Goal: Information Seeking & Learning: Check status

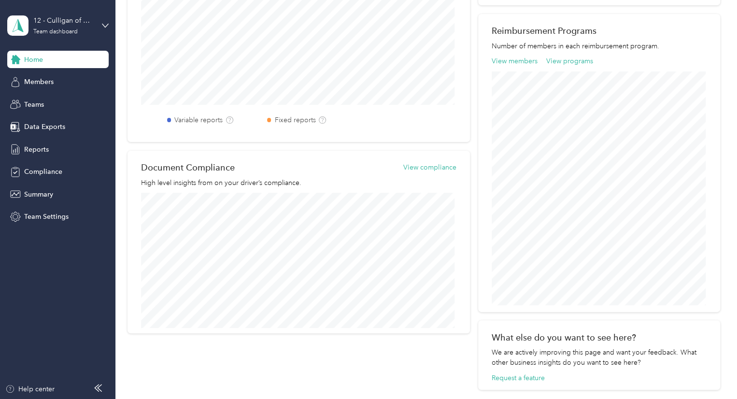
scroll to position [273, 0]
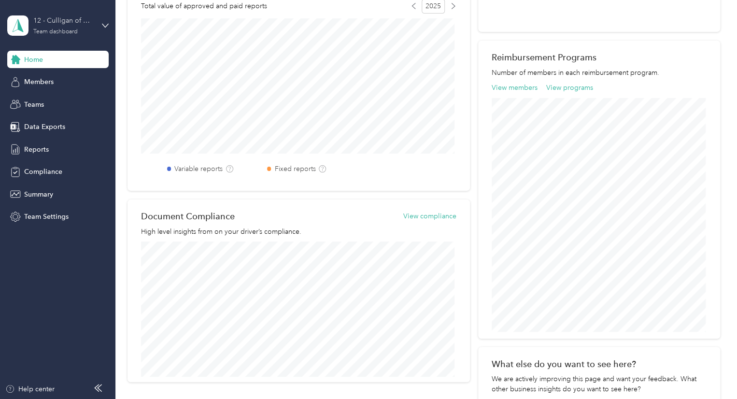
click at [57, 24] on div "12 - Culligan of Omaha Sales Manager (Resi)" at bounding box center [63, 20] width 60 height 10
click at [55, 80] on div "Team dashboard" at bounding box center [41, 79] width 53 height 10
click at [55, 80] on div "Members" at bounding box center [57, 81] width 101 height 17
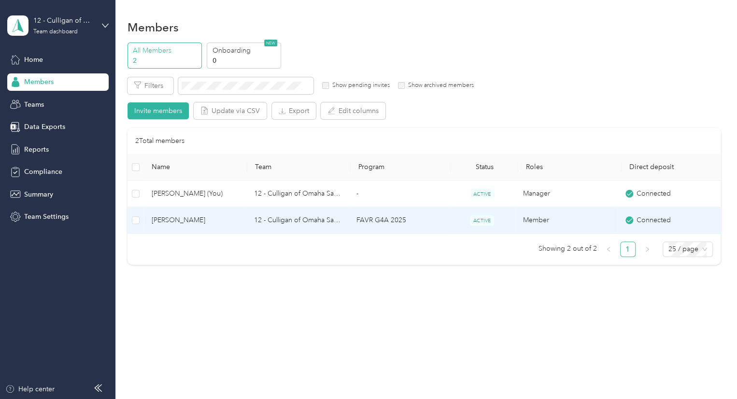
click at [203, 220] on span "[PERSON_NAME]" at bounding box center [195, 220] width 87 height 11
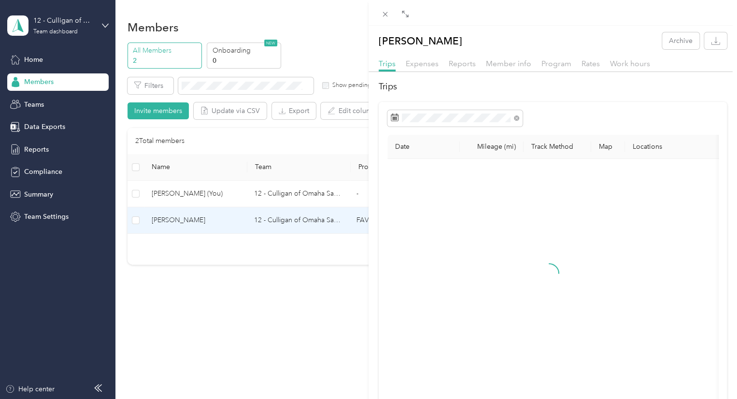
click at [460, 58] on div "Reports" at bounding box center [462, 64] width 27 height 12
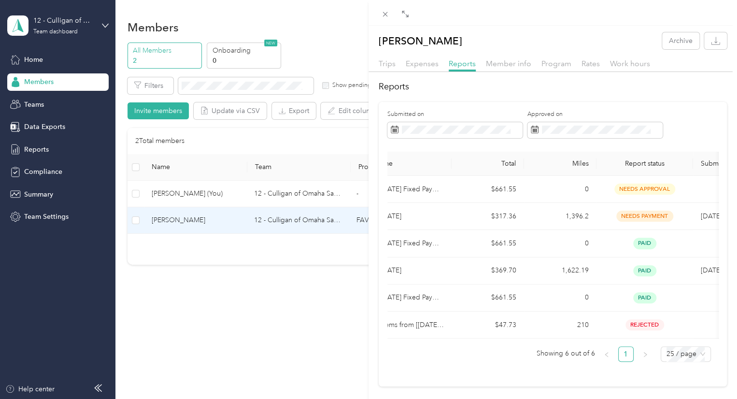
scroll to position [0, 96]
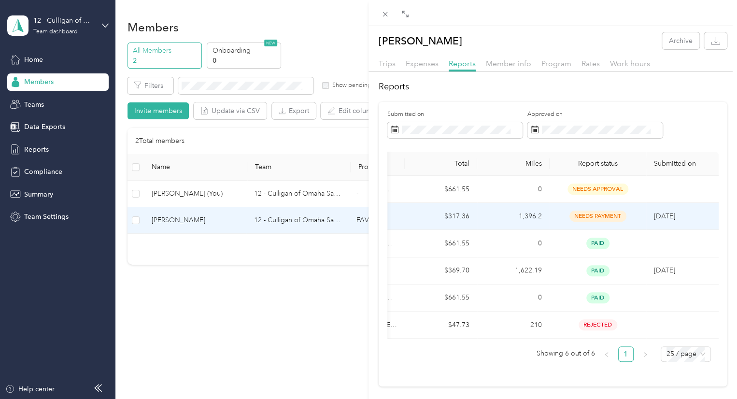
click at [581, 217] on span "needs payment" at bounding box center [598, 216] width 57 height 11
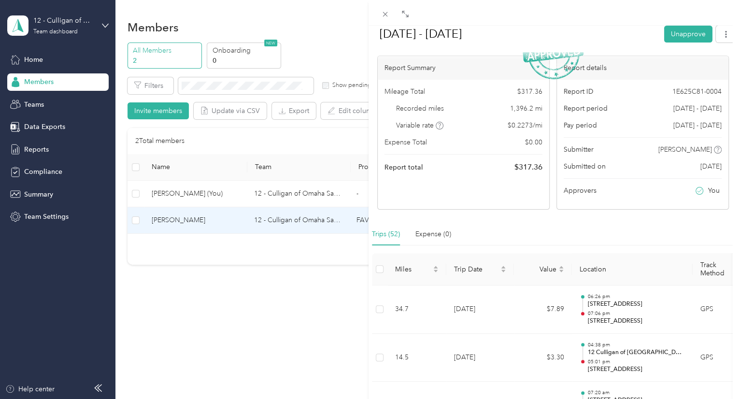
scroll to position [0, 0]
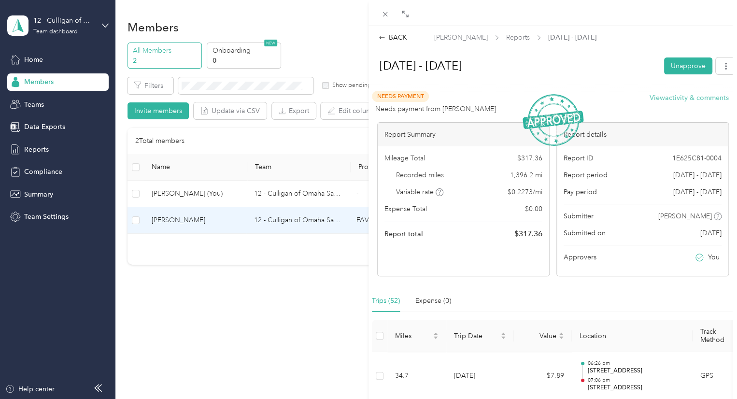
click at [712, 97] on button "View activity & comments" at bounding box center [689, 98] width 79 height 10
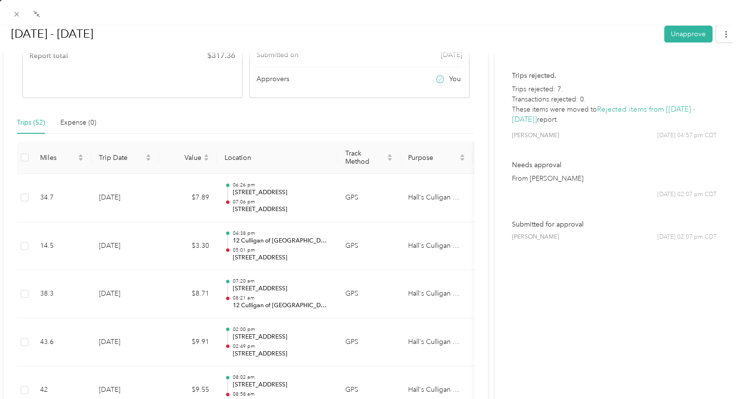
scroll to position [193, 0]
